Goal: Transaction & Acquisition: Purchase product/service

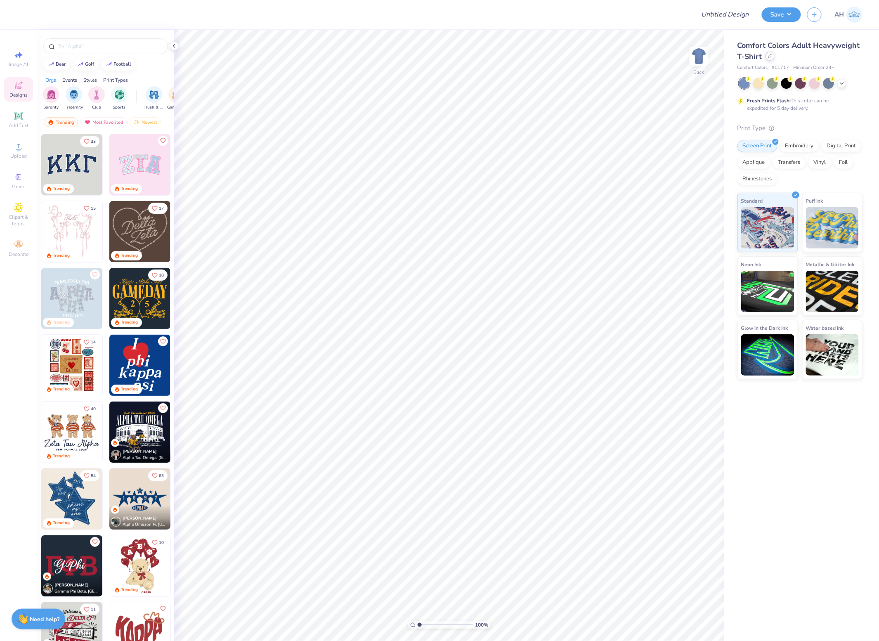
click at [771, 58] on icon at bounding box center [770, 56] width 4 height 4
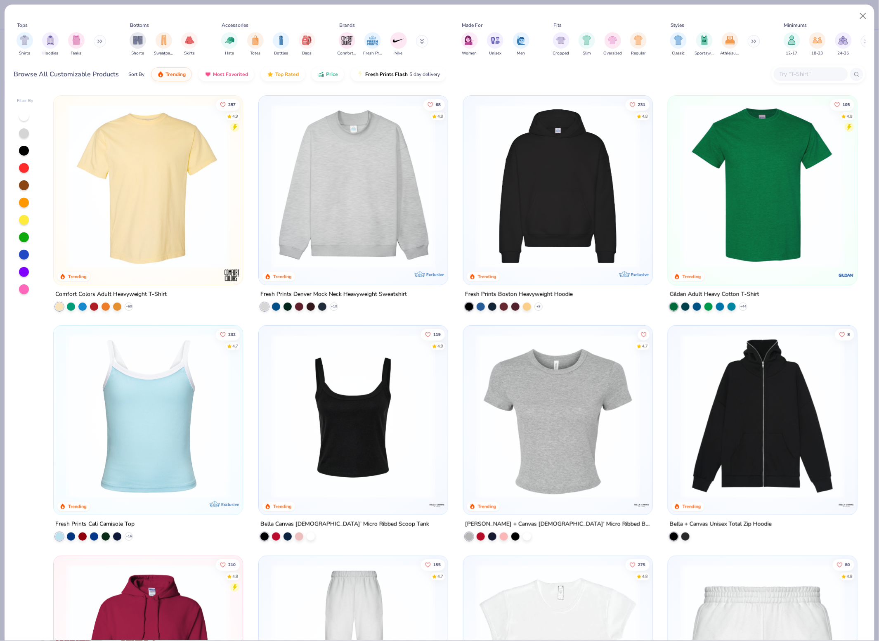
click at [427, 204] on img at bounding box center [353, 186] width 172 height 164
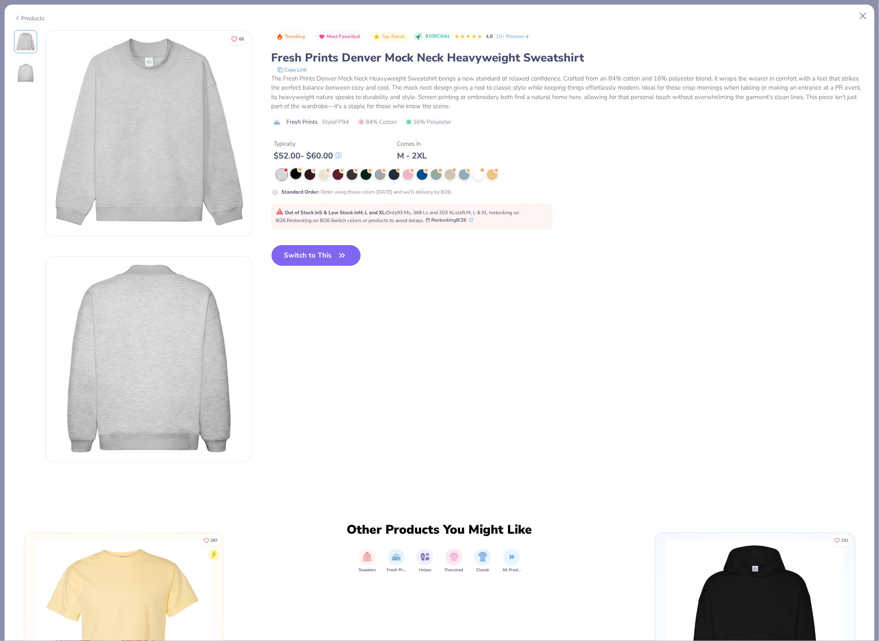
click at [296, 172] on div at bounding box center [295, 173] width 11 height 11
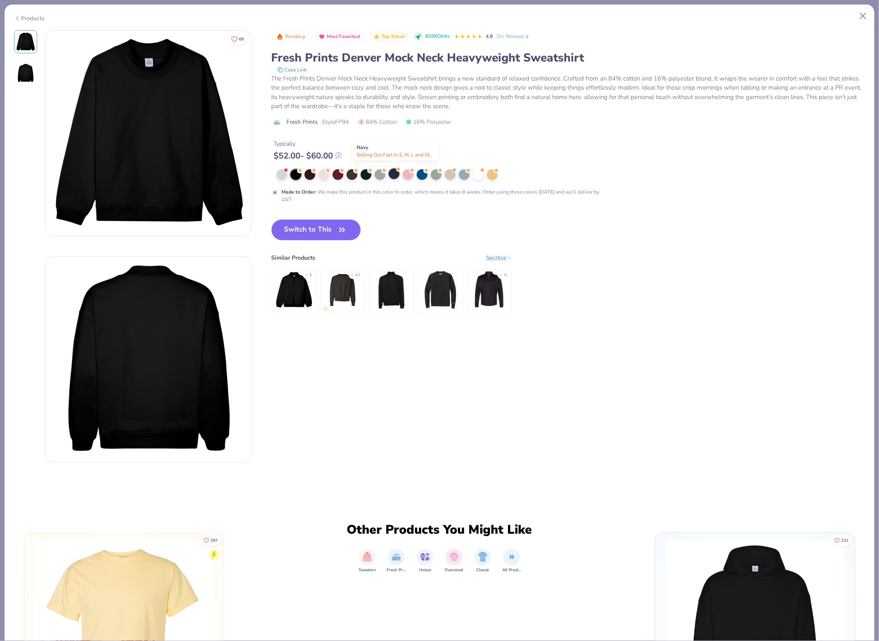
click at [392, 169] on div at bounding box center [394, 173] width 11 height 11
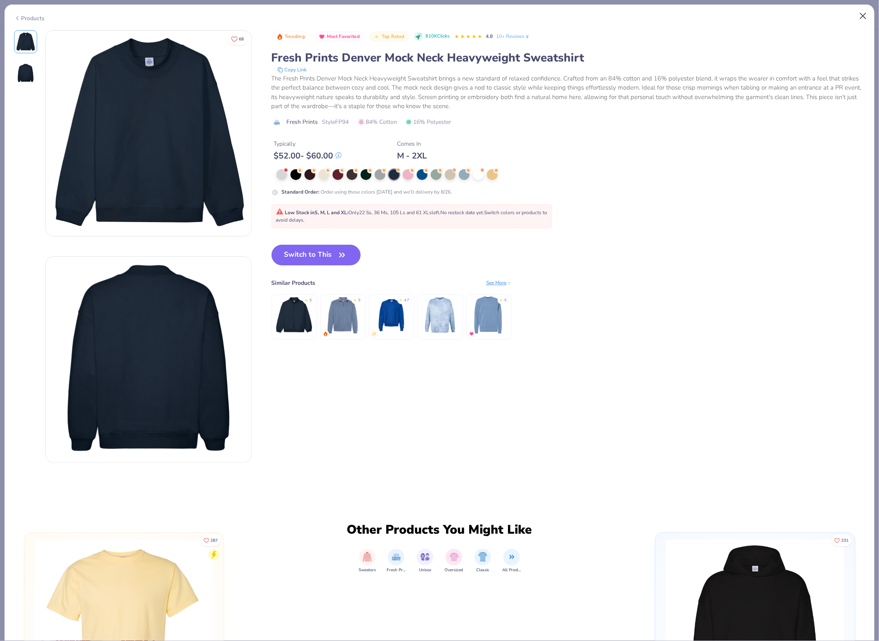
click at [870, 12] on div "Products" at bounding box center [440, 15] width 870 height 21
drag, startPoint x: 863, startPoint y: 14, endPoint x: 856, endPoint y: 14, distance: 6.6
click at [863, 14] on button "Close" at bounding box center [863, 16] width 16 height 16
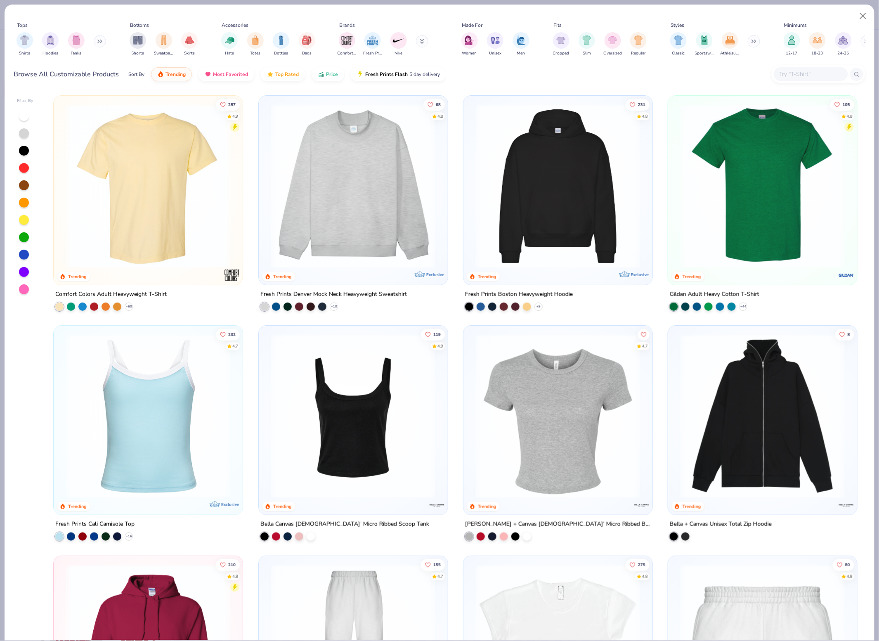
click at [587, 139] on img at bounding box center [557, 186] width 172 height 164
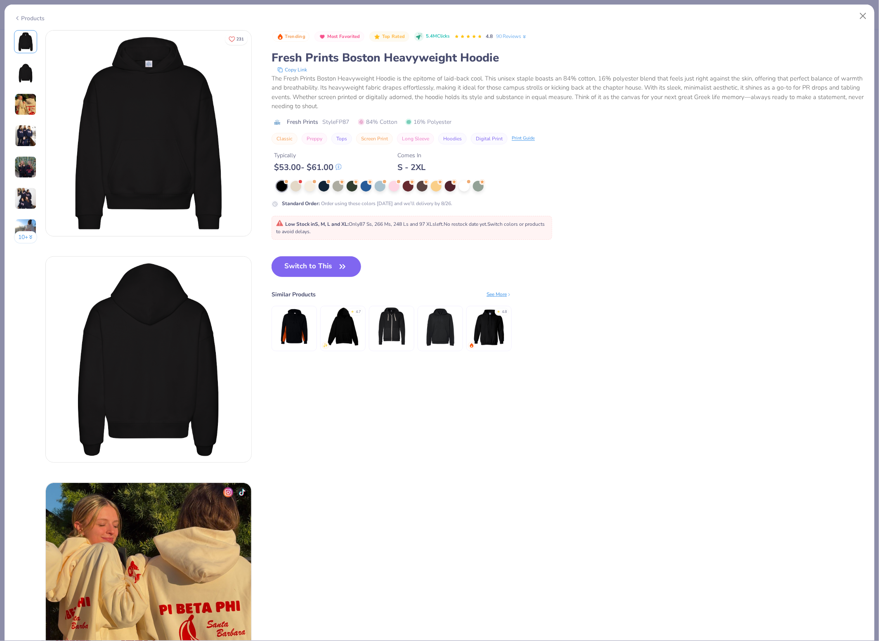
click at [391, 188] on div at bounding box center [438, 186] width 325 height 11
click at [395, 183] on div at bounding box center [394, 185] width 11 height 11
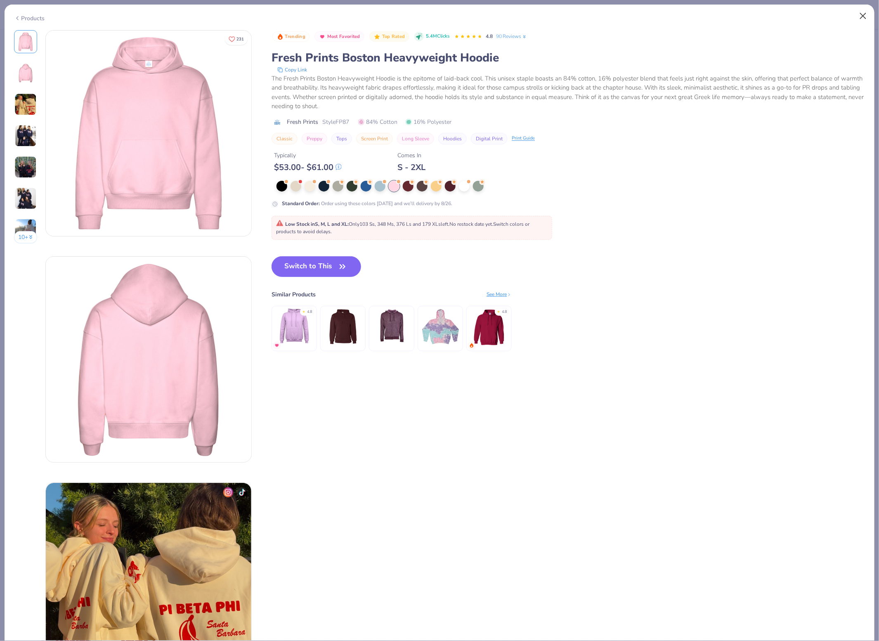
click at [860, 20] on button "Close" at bounding box center [863, 16] width 16 height 16
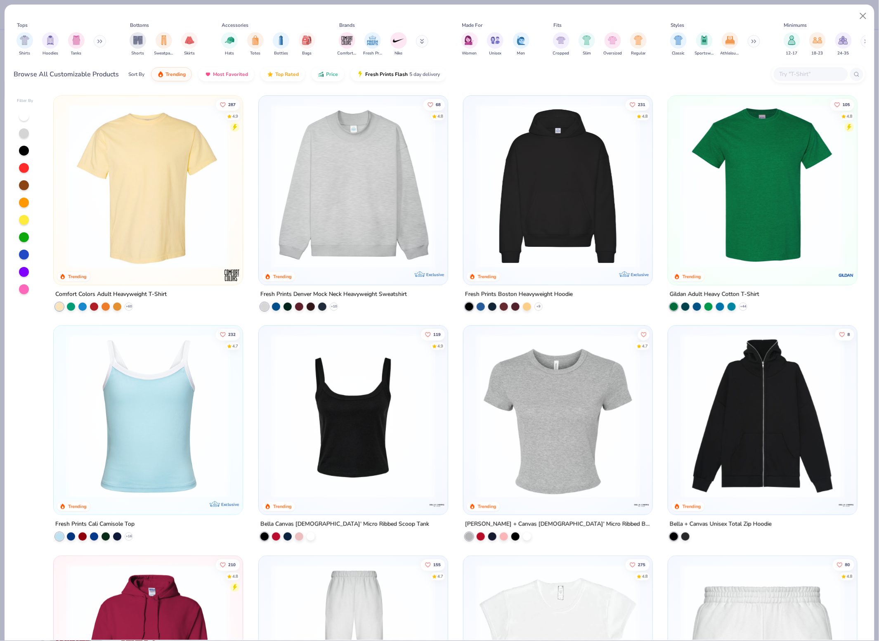
click at [411, 403] on img at bounding box center [353, 416] width 172 height 164
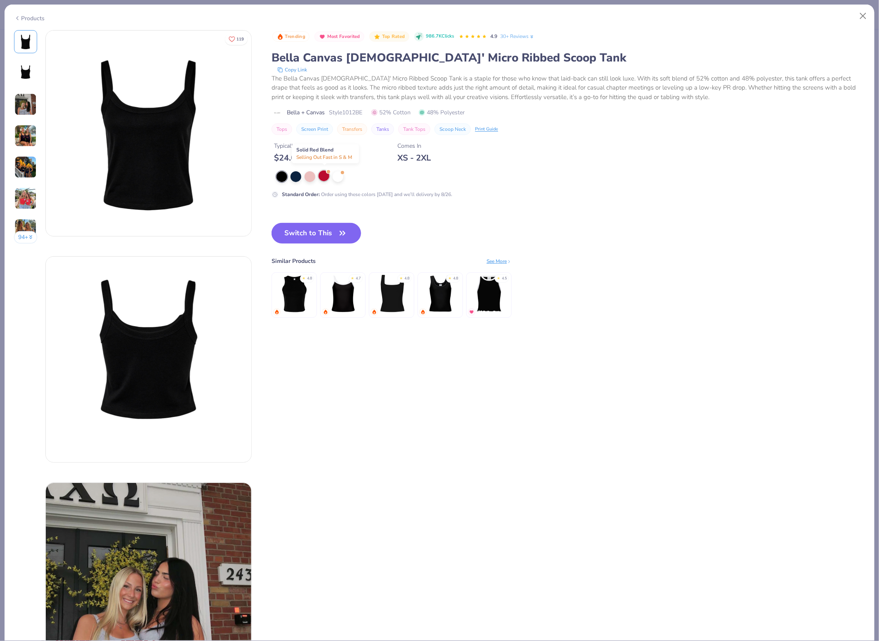
click at [324, 176] on div at bounding box center [323, 175] width 11 height 11
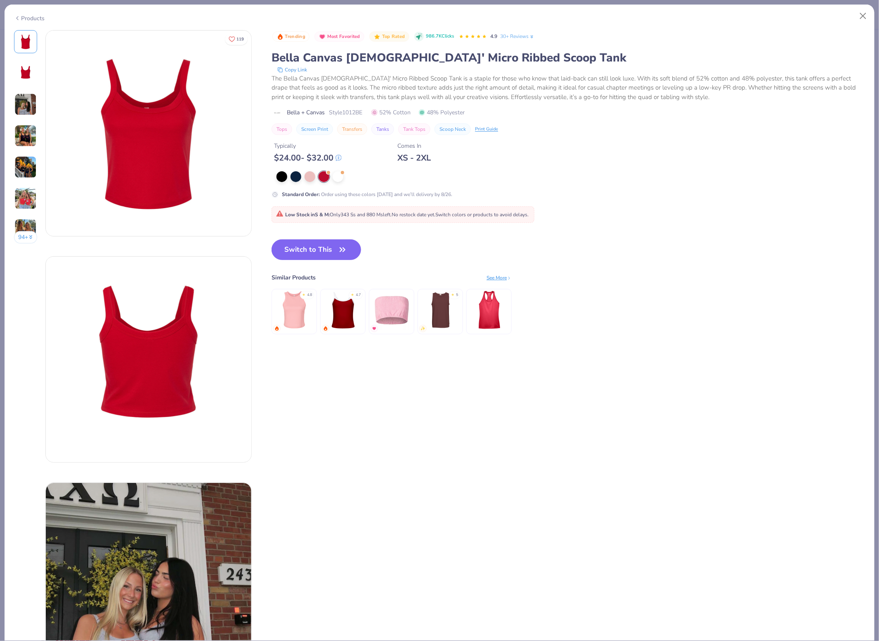
click at [853, 15] on div "Products" at bounding box center [440, 15] width 870 height 21
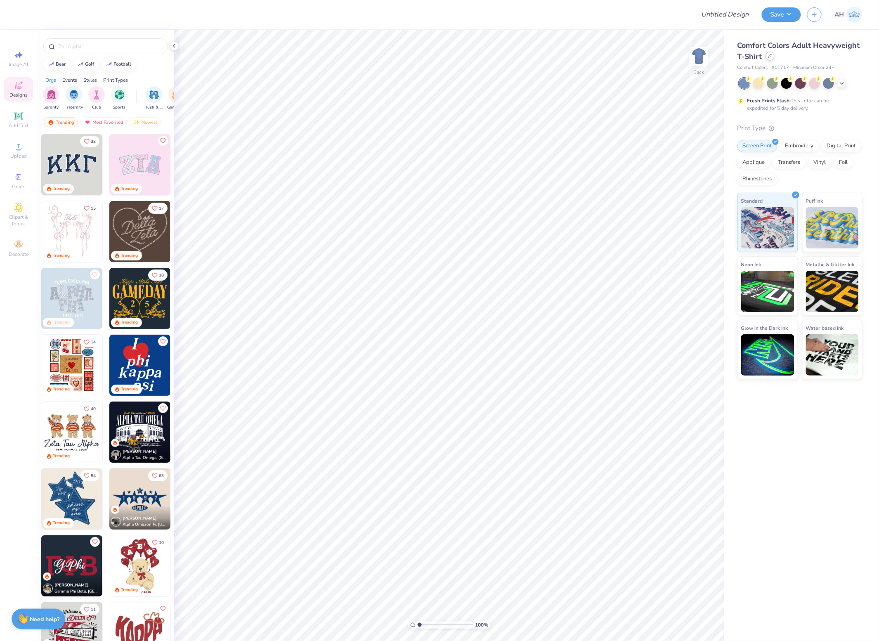
click at [771, 56] on div at bounding box center [769, 56] width 9 height 9
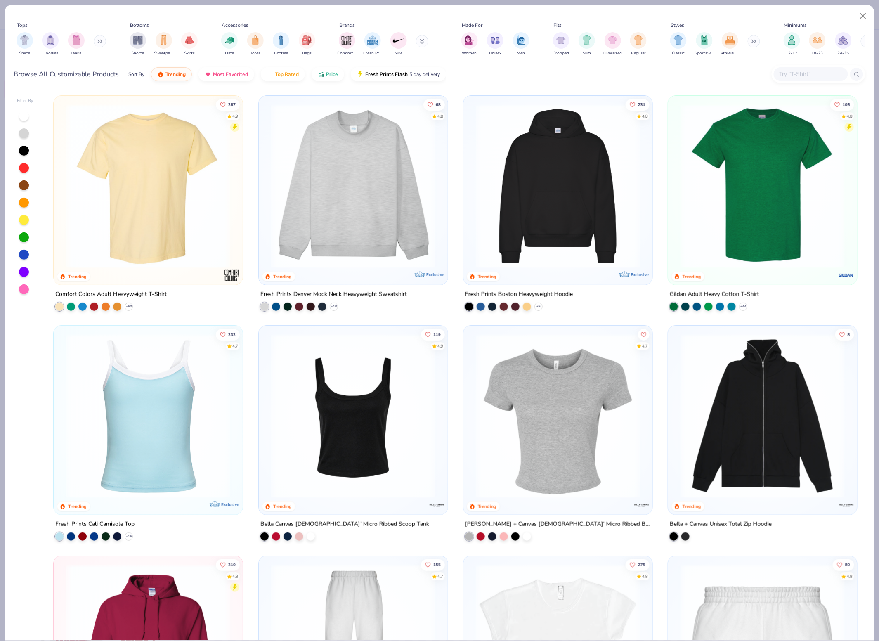
click at [396, 225] on img at bounding box center [353, 186] width 172 height 164
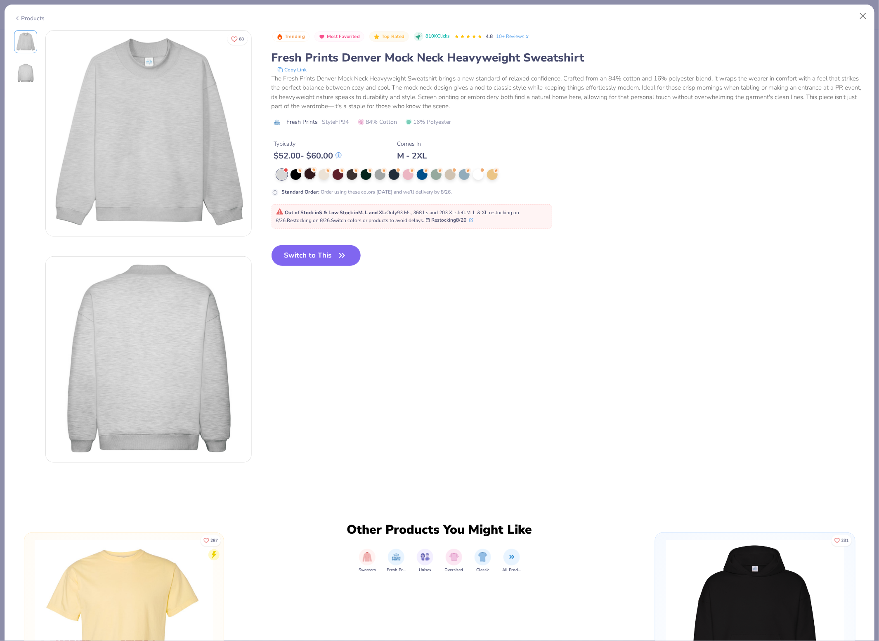
click at [309, 169] on div at bounding box center [309, 173] width 11 height 11
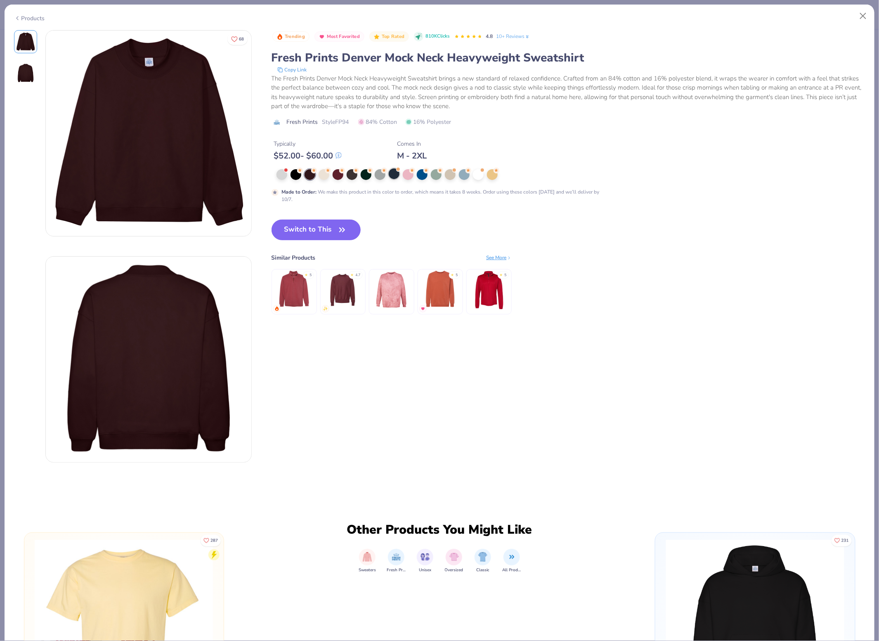
click at [394, 168] on div at bounding box center [394, 173] width 11 height 11
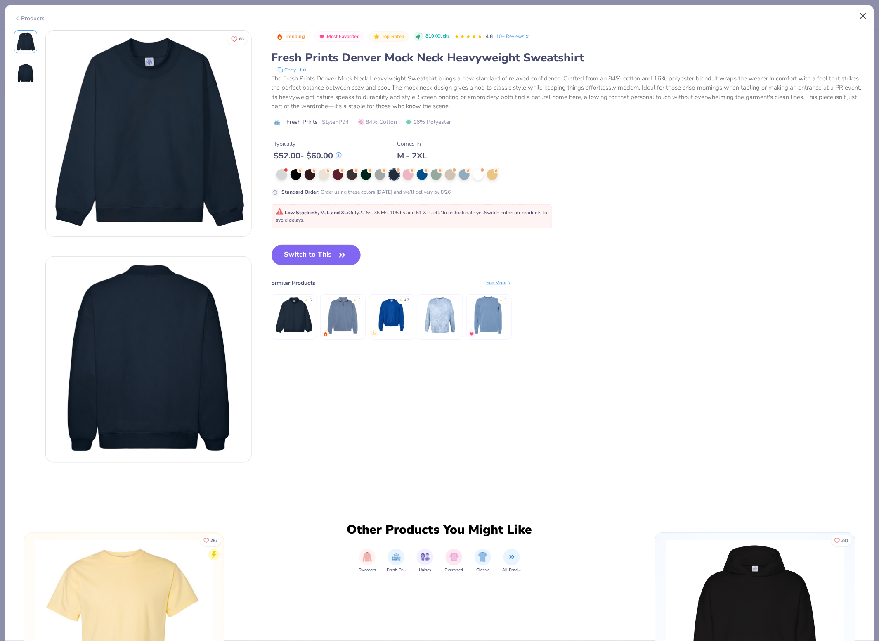
click at [864, 14] on button "Close" at bounding box center [863, 16] width 16 height 16
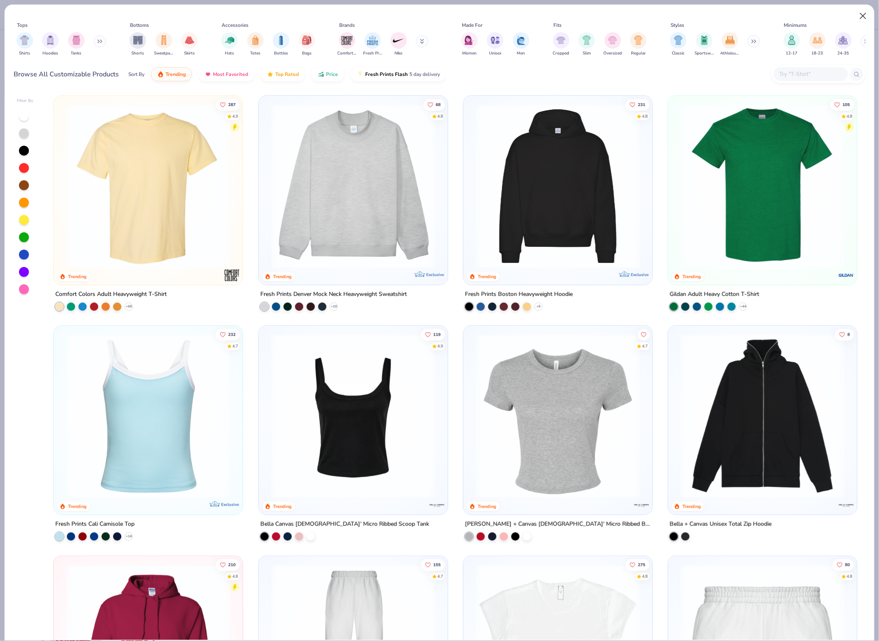
click at [862, 17] on button "Close" at bounding box center [863, 16] width 16 height 16
